Goal: Use online tool/utility: Use online tool/utility

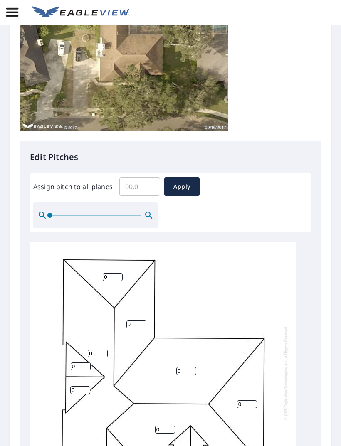
scroll to position [210, 0]
click at [139, 180] on input "Assign pitch to all planes" at bounding box center [139, 186] width 41 height 23
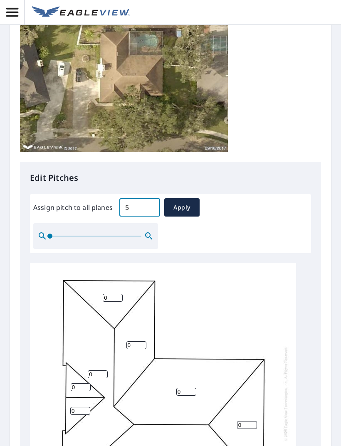
scroll to position [188, 0]
type input "5"
click at [183, 210] on span "Apply" at bounding box center [182, 208] width 22 height 10
type input "5"
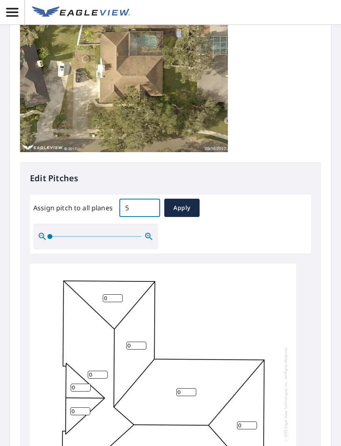
type input "5"
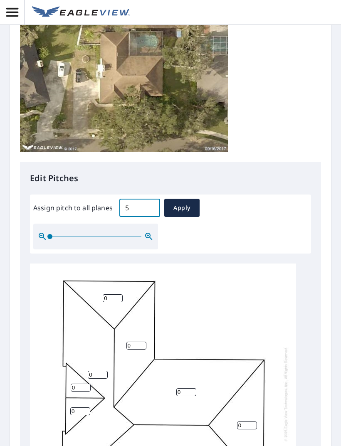
type input "5"
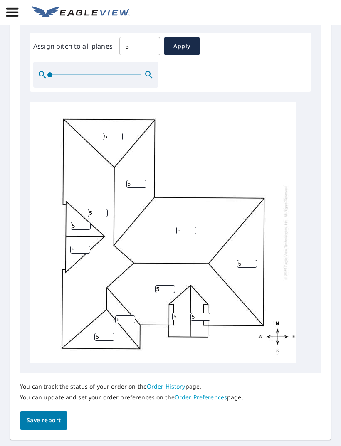
scroll to position [349, 0]
click at [46, 416] on span "Save report" at bounding box center [44, 421] width 34 height 10
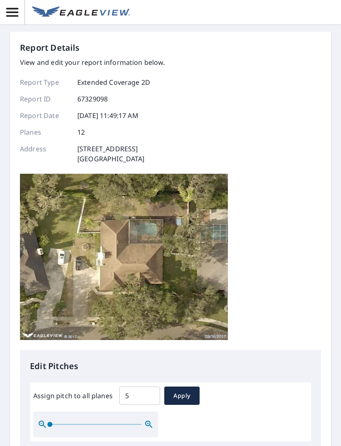
scroll to position [0, 0]
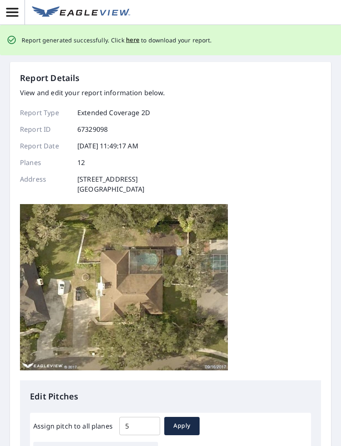
click at [131, 39] on span "here" at bounding box center [133, 40] width 14 height 10
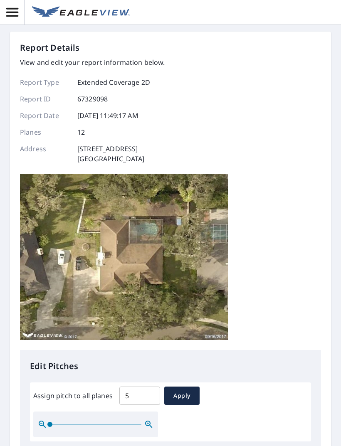
scroll to position [27, 0]
